Goal: Check status: Check status

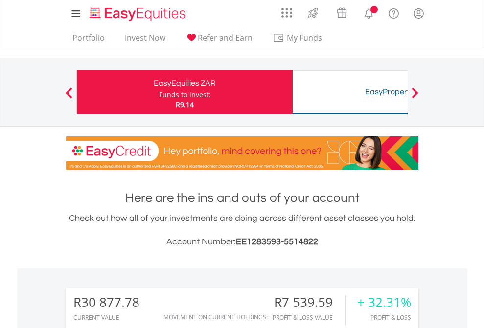
scroll to position [94, 154]
click at [159, 92] on div "Funds to invest:" at bounding box center [185, 95] width 52 height 10
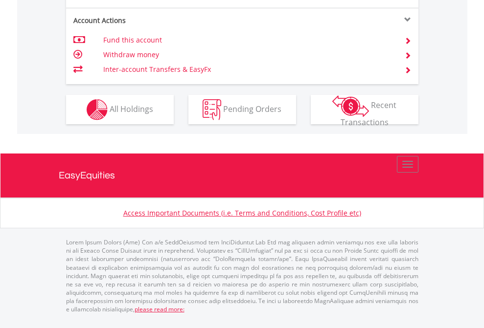
scroll to position [957, 0]
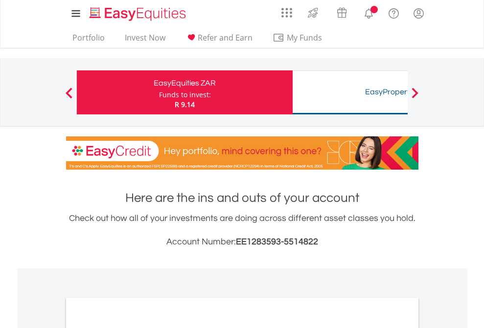
scroll to position [588, 0]
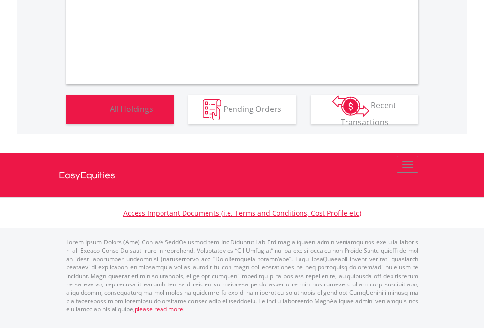
click at [110, 114] on span "All Holdings" at bounding box center [132, 108] width 44 height 11
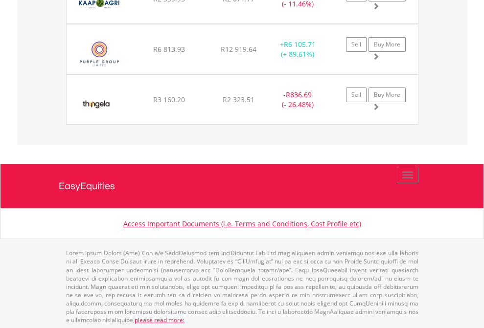
scroll to position [94, 154]
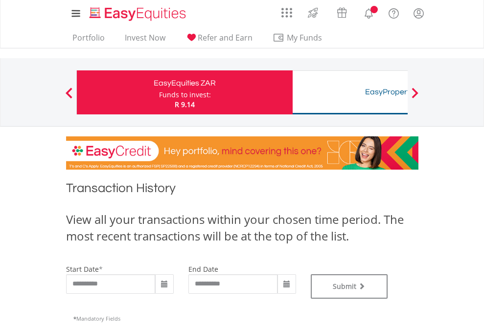
click at [159, 92] on div "Funds to invest:" at bounding box center [185, 95] width 52 height 10
type input "**********"
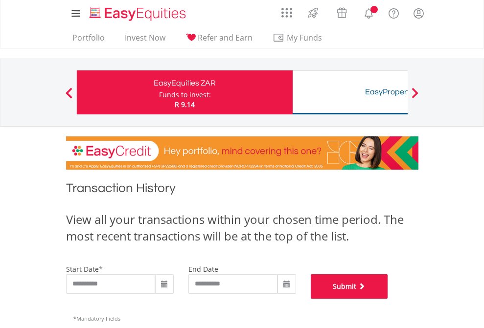
click at [388, 299] on button "Submit" at bounding box center [348, 286] width 77 height 24
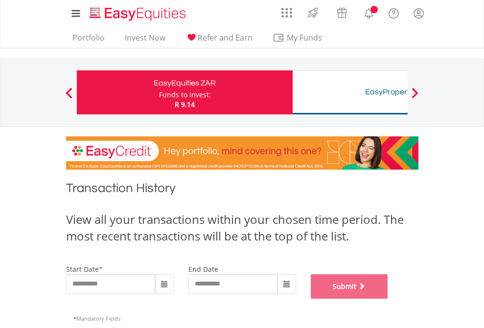
scroll to position [396, 0]
